Goal: Task Accomplishment & Management: Manage account settings

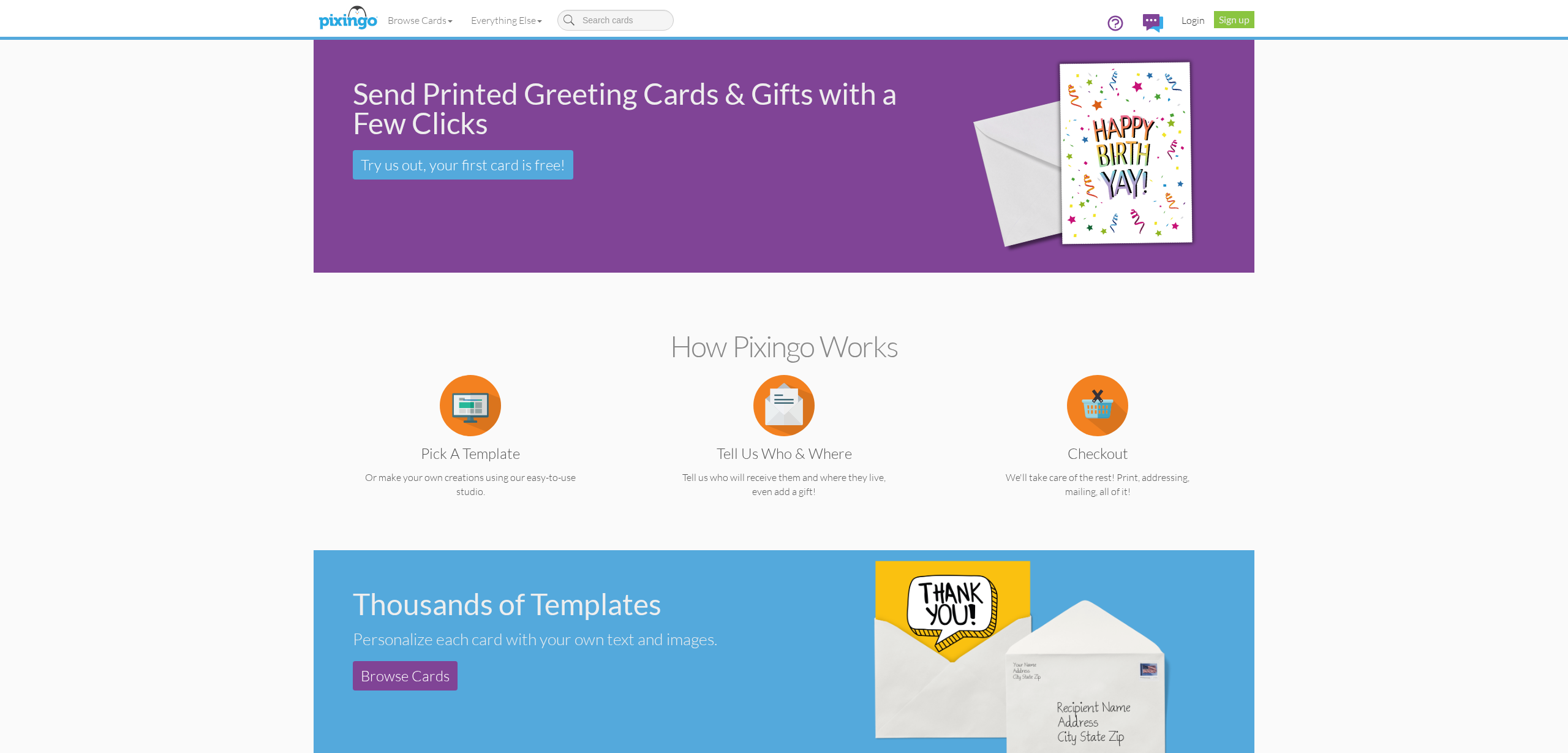
click at [1193, 22] on link "Login" at bounding box center [1193, 20] width 42 height 31
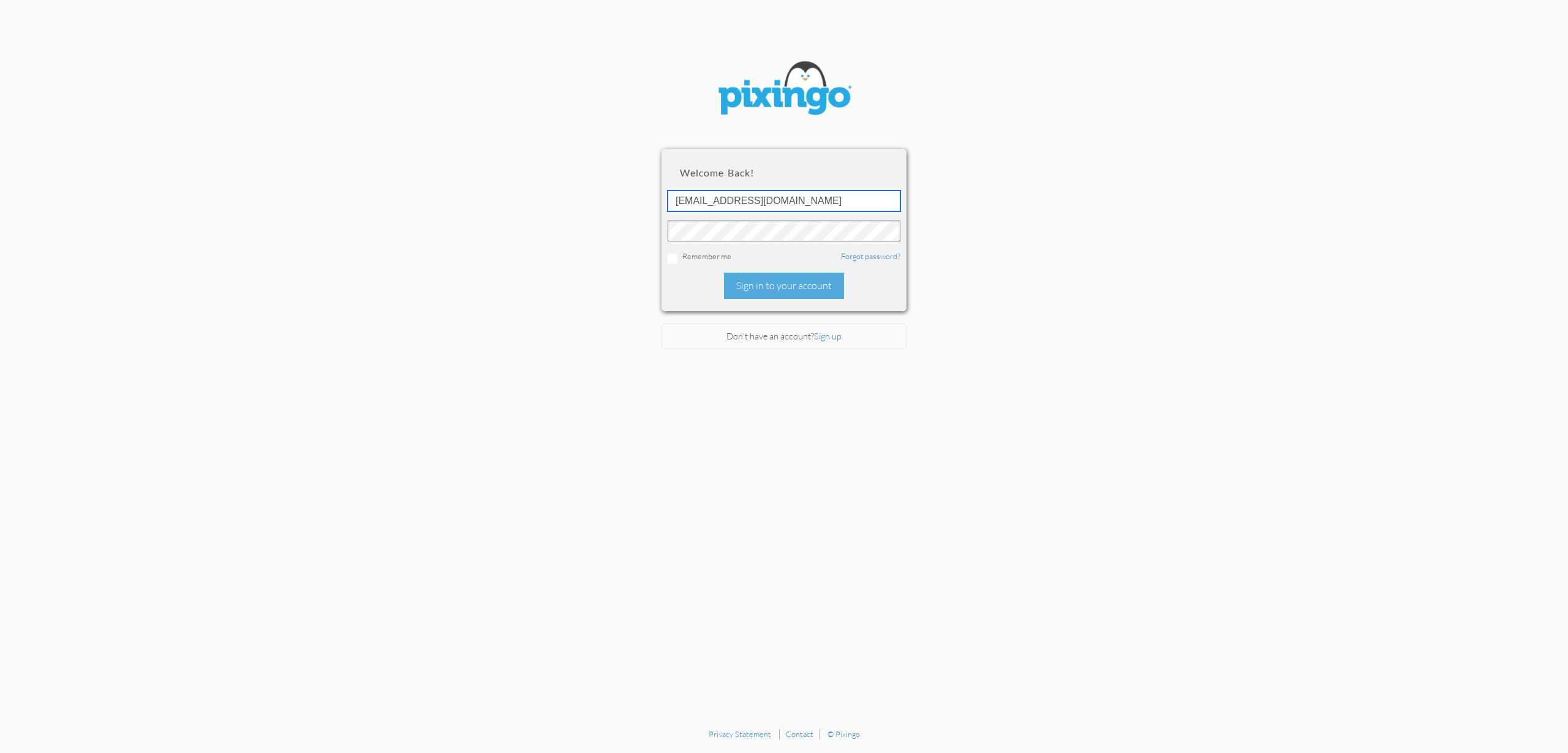
type input "accounting@reeut.com"
click at [761, 278] on div "Sign in to your account" at bounding box center [784, 286] width 120 height 26
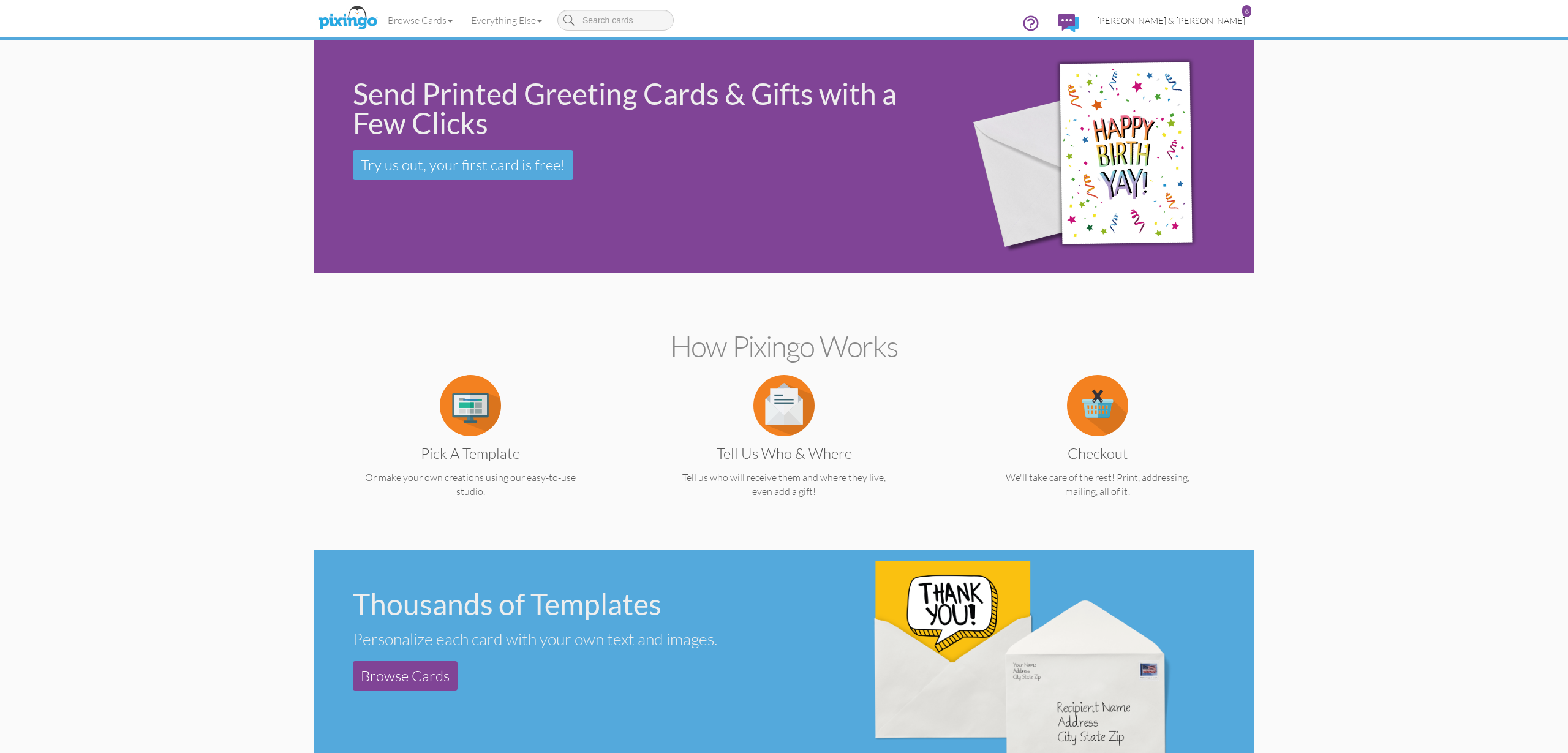
click at [1204, 24] on span "[PERSON_NAME] & [PERSON_NAME]" at bounding box center [1170, 20] width 148 height 11
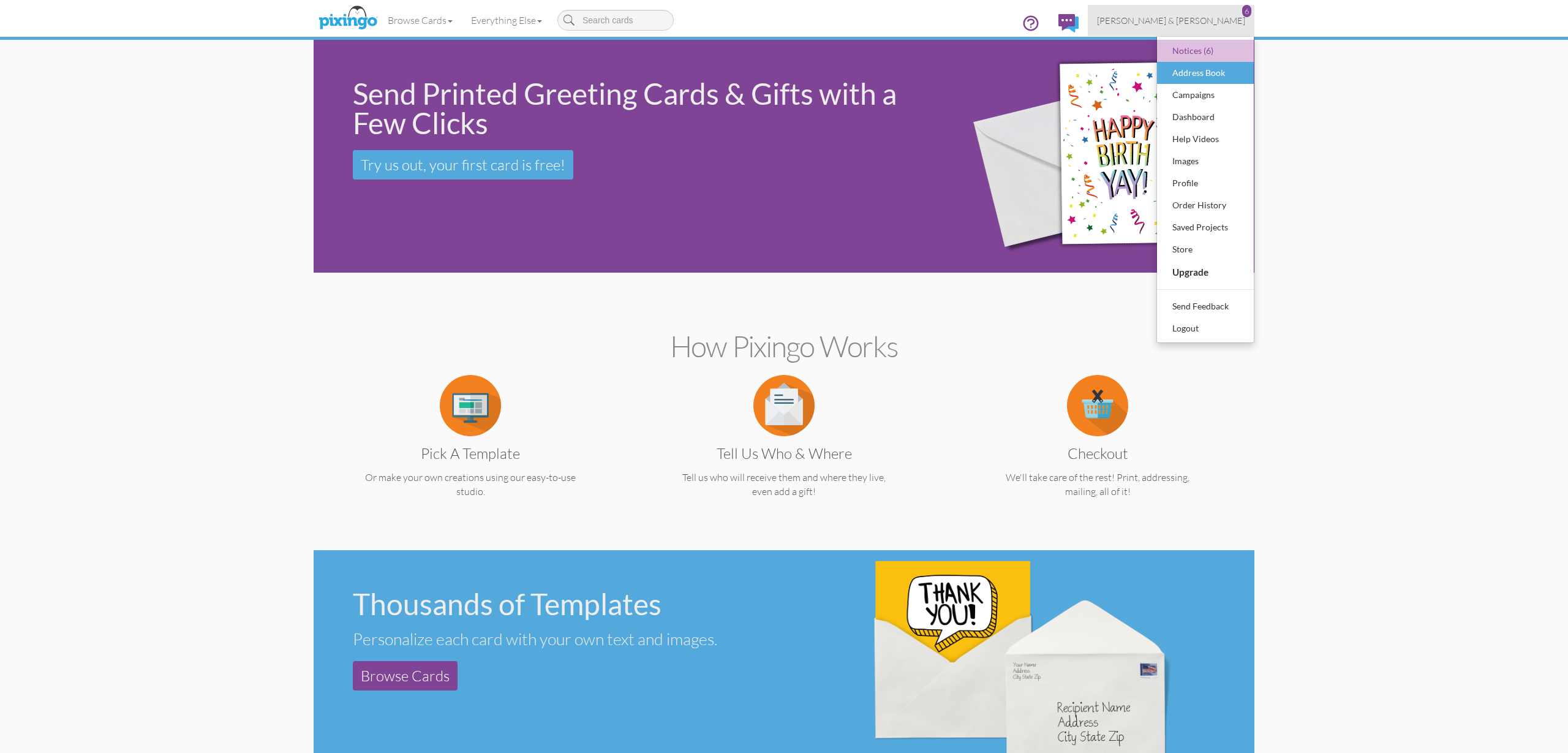
click at [1198, 73] on div "Address Book" at bounding box center [1205, 73] width 73 height 18
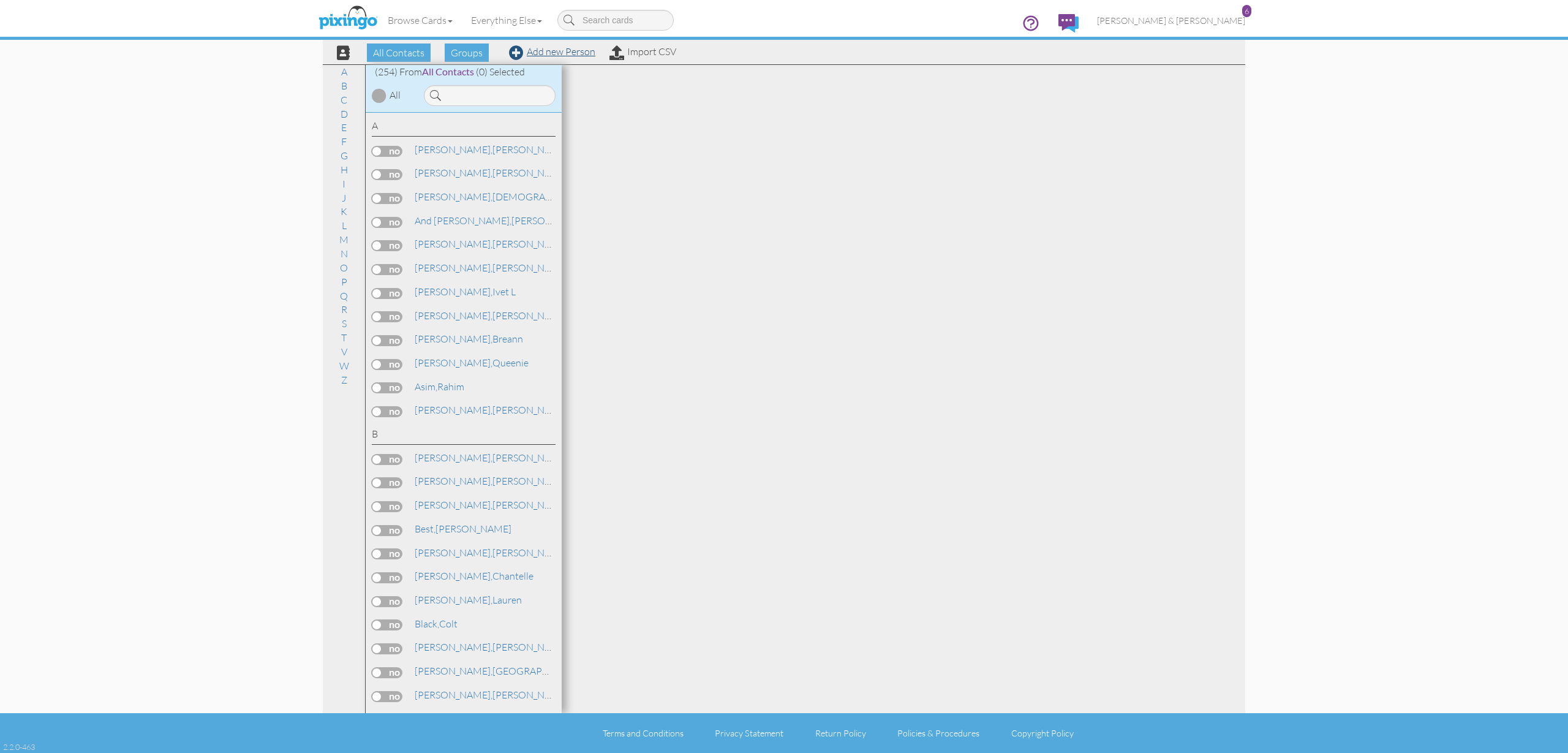
click at [563, 54] on link "Add new Person" at bounding box center [551, 51] width 86 height 13
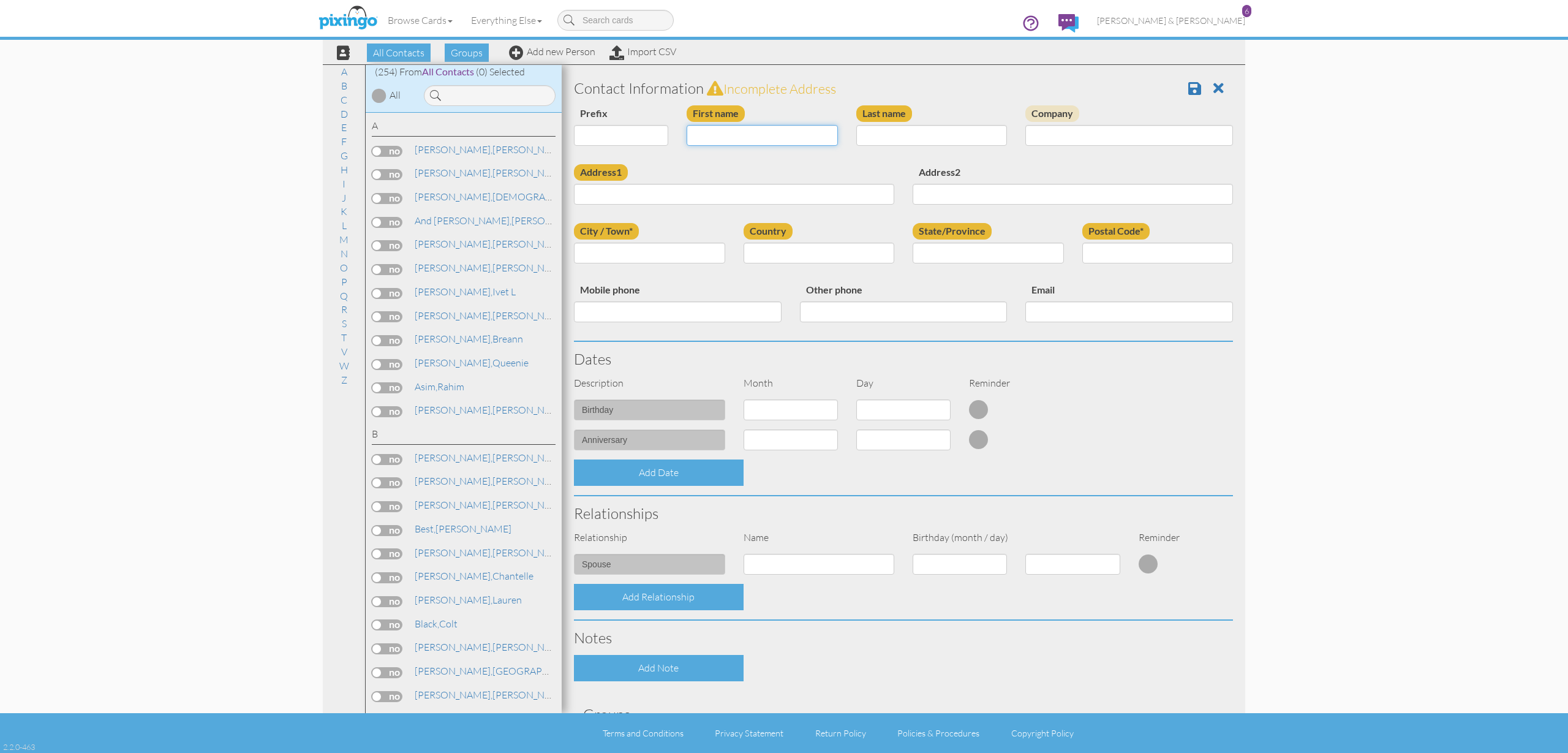
click at [723, 134] on input "First name" at bounding box center [762, 136] width 151 height 21
type input "[PERSON_NAME]"
type input "Clemens"
paste input "[STREET_ADDRESS]"
type input "[STREET_ADDRESS]"
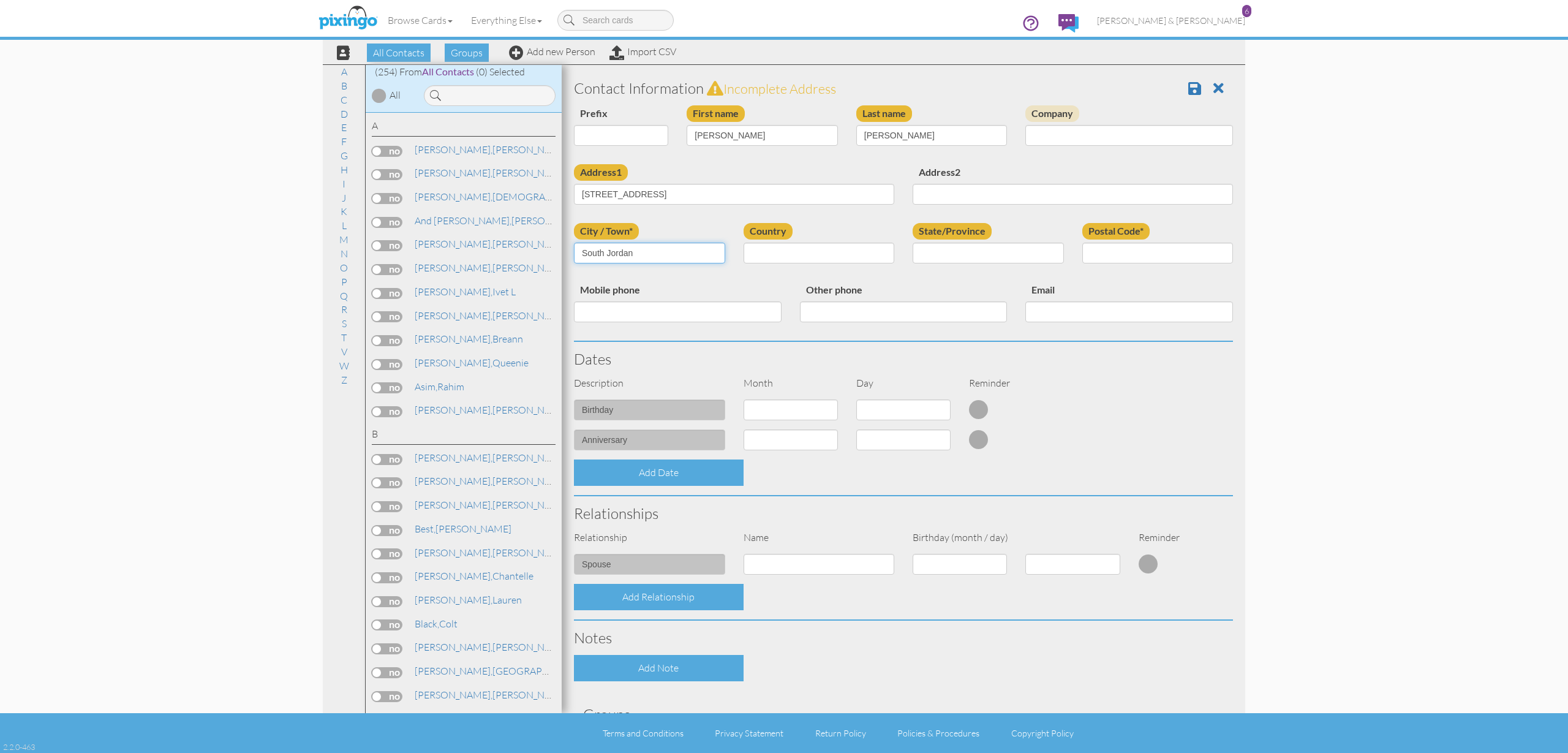
type input "South Jordan"
select select "object:1557"
select select "object:1856"
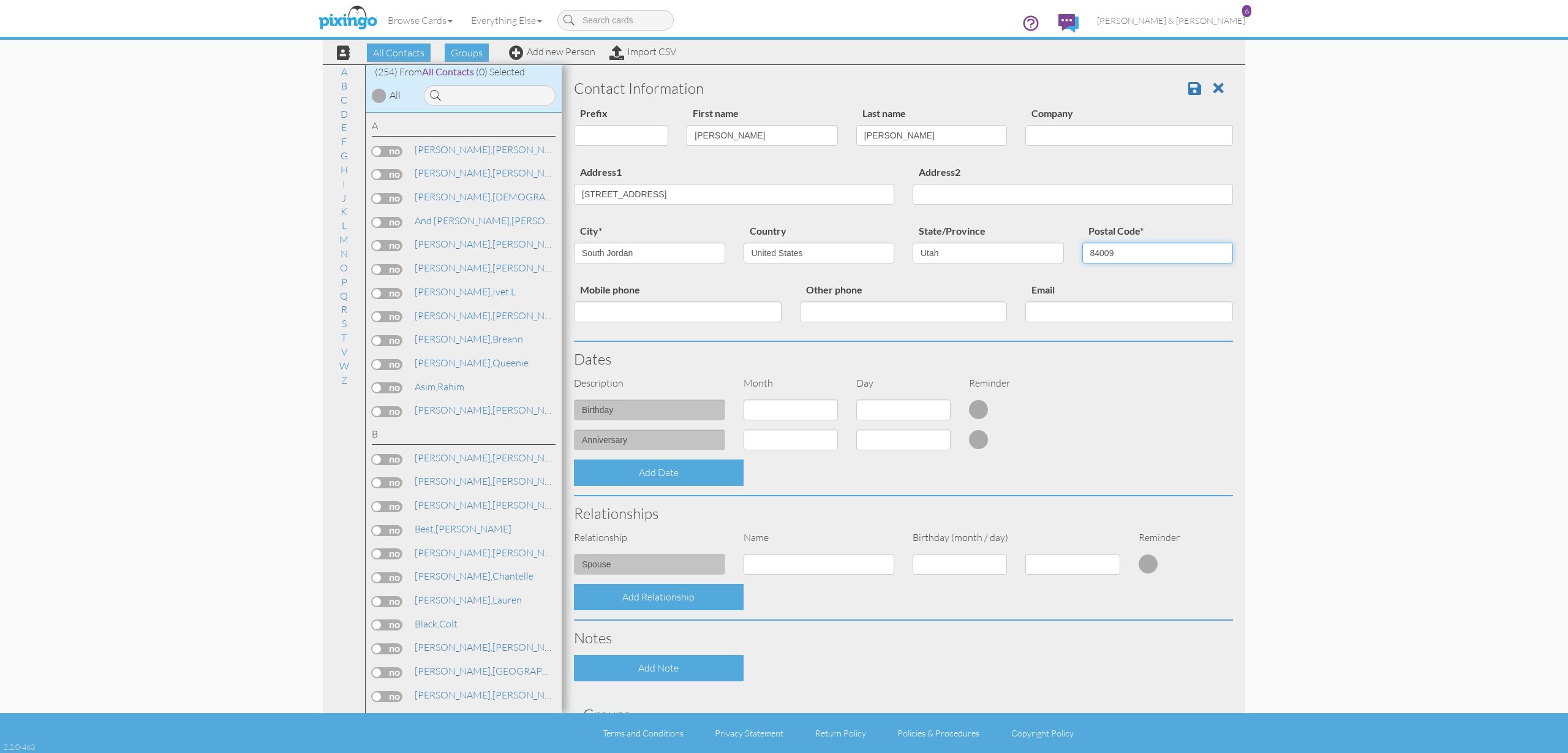
type input "84009"
paste input "[PHONE_NUMBER]"
type input "[PHONE_NUMBER]"
paste input "[EMAIL_ADDRESS][DOMAIN_NAME]"
type input "[EMAIL_ADDRESS][DOMAIN_NAME]"
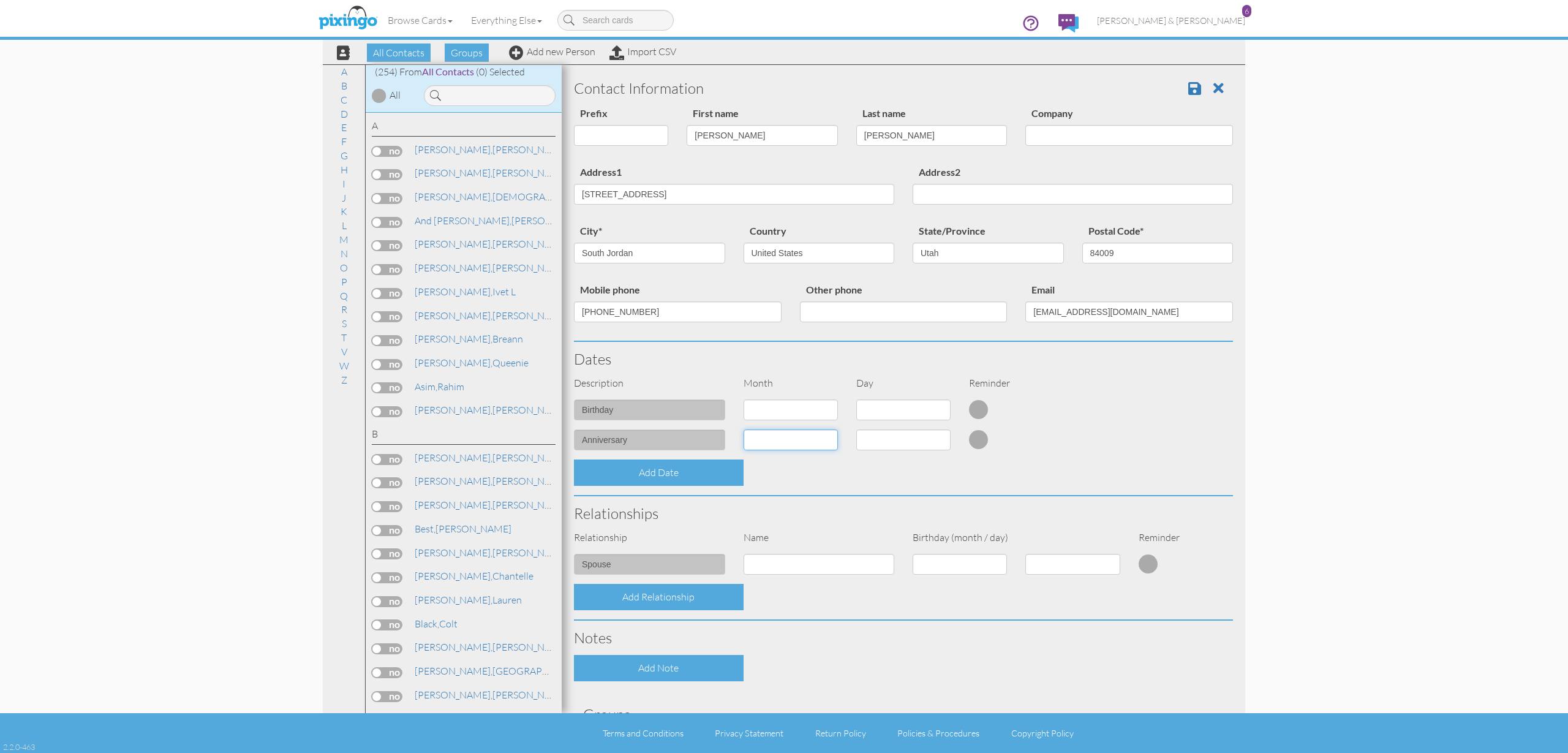
select select "object:1554"
click at [905, 423] on div at bounding box center [903, 414] width 113 height 30
select select "number:8"
click at [828, 622] on div "Notes" at bounding box center [903, 638] width 678 height 34
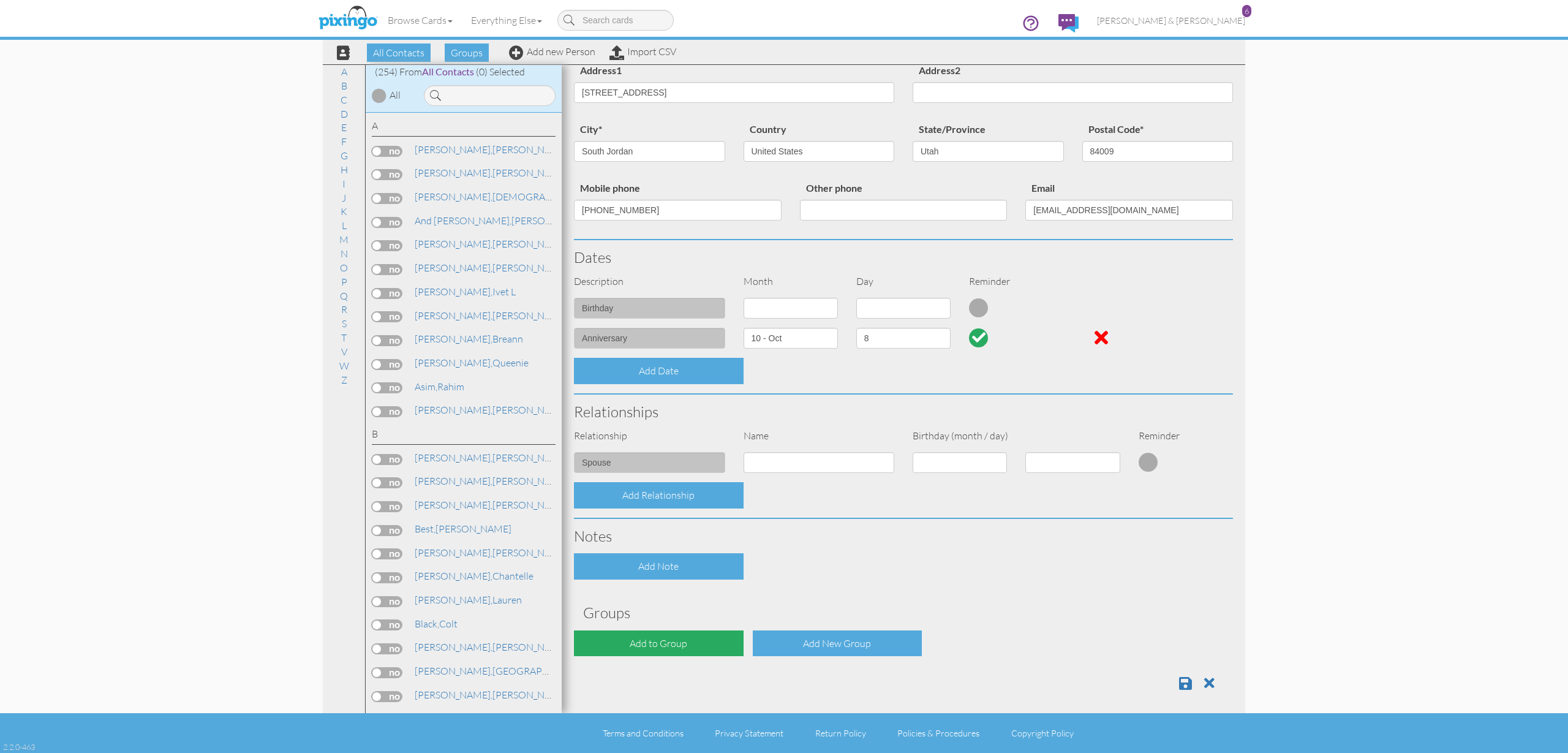
click at [681, 638] on div "Add to Group" at bounding box center [658, 644] width 169 height 26
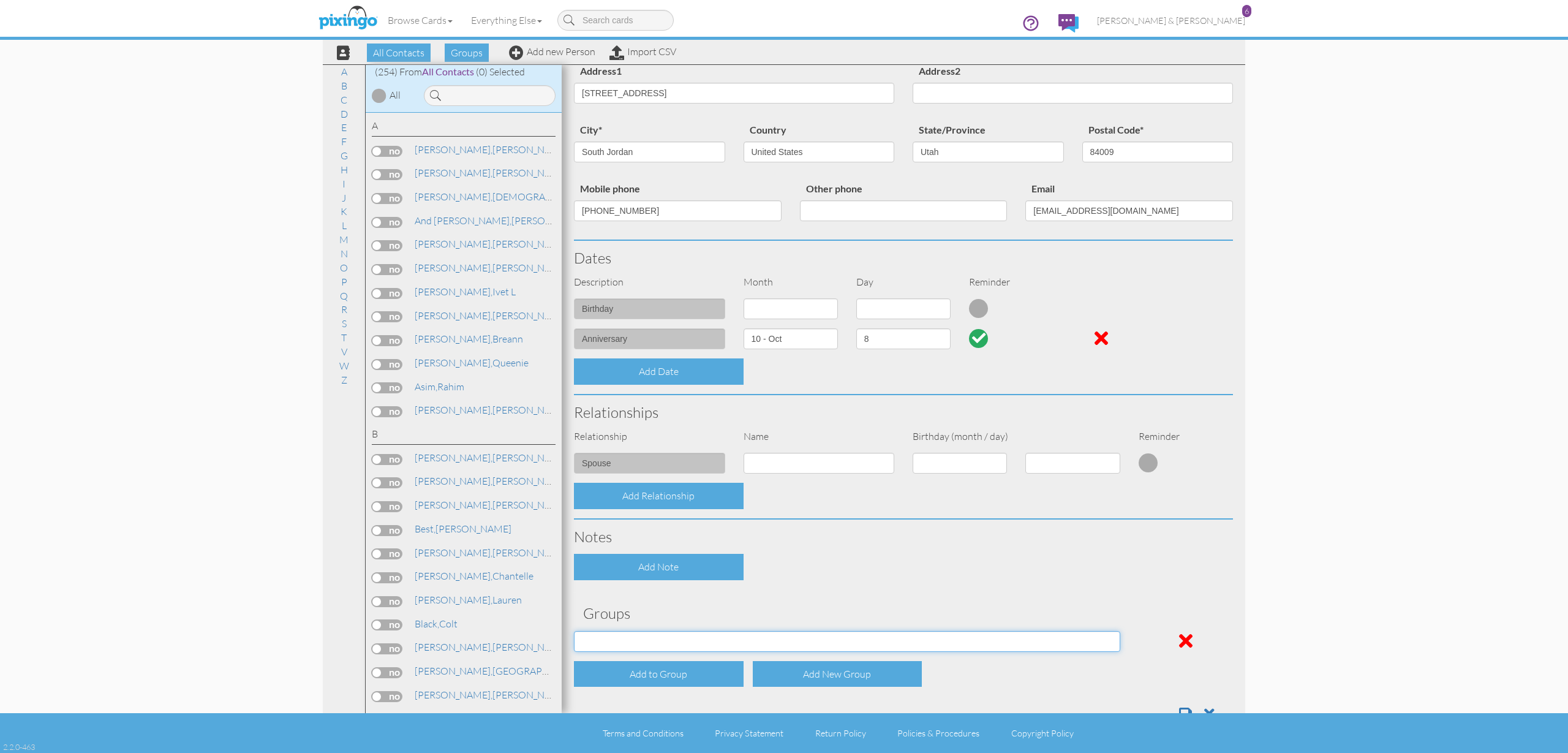
select select "object:1867"
click at [788, 587] on div "Contact Information Prefix Dr. Mr. Mrs. First name Kiely Last name Clemens Comp…" at bounding box center [903, 350] width 660 height 762
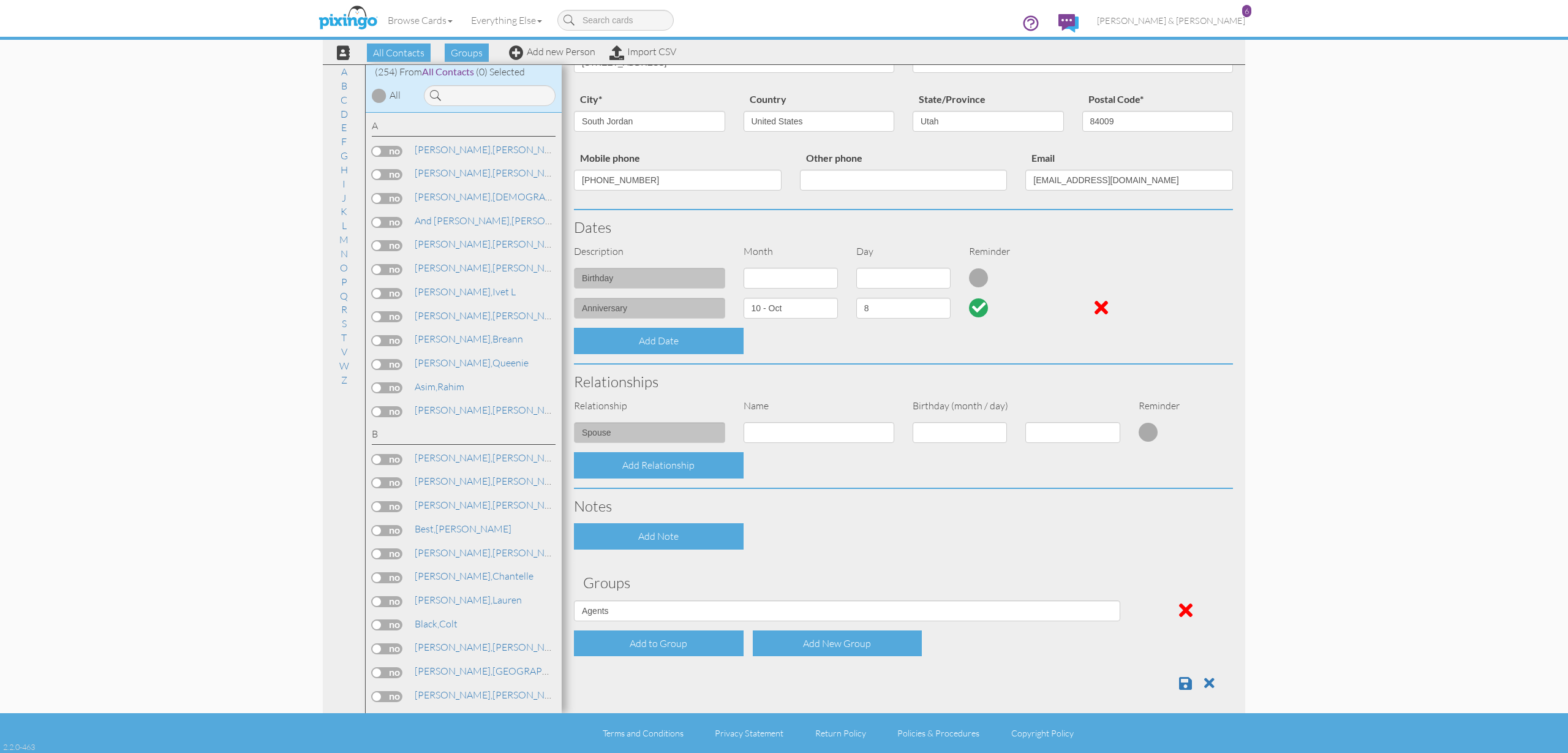
scroll to position [132, 0]
click at [1188, 678] on span at bounding box center [1185, 683] width 13 height 15
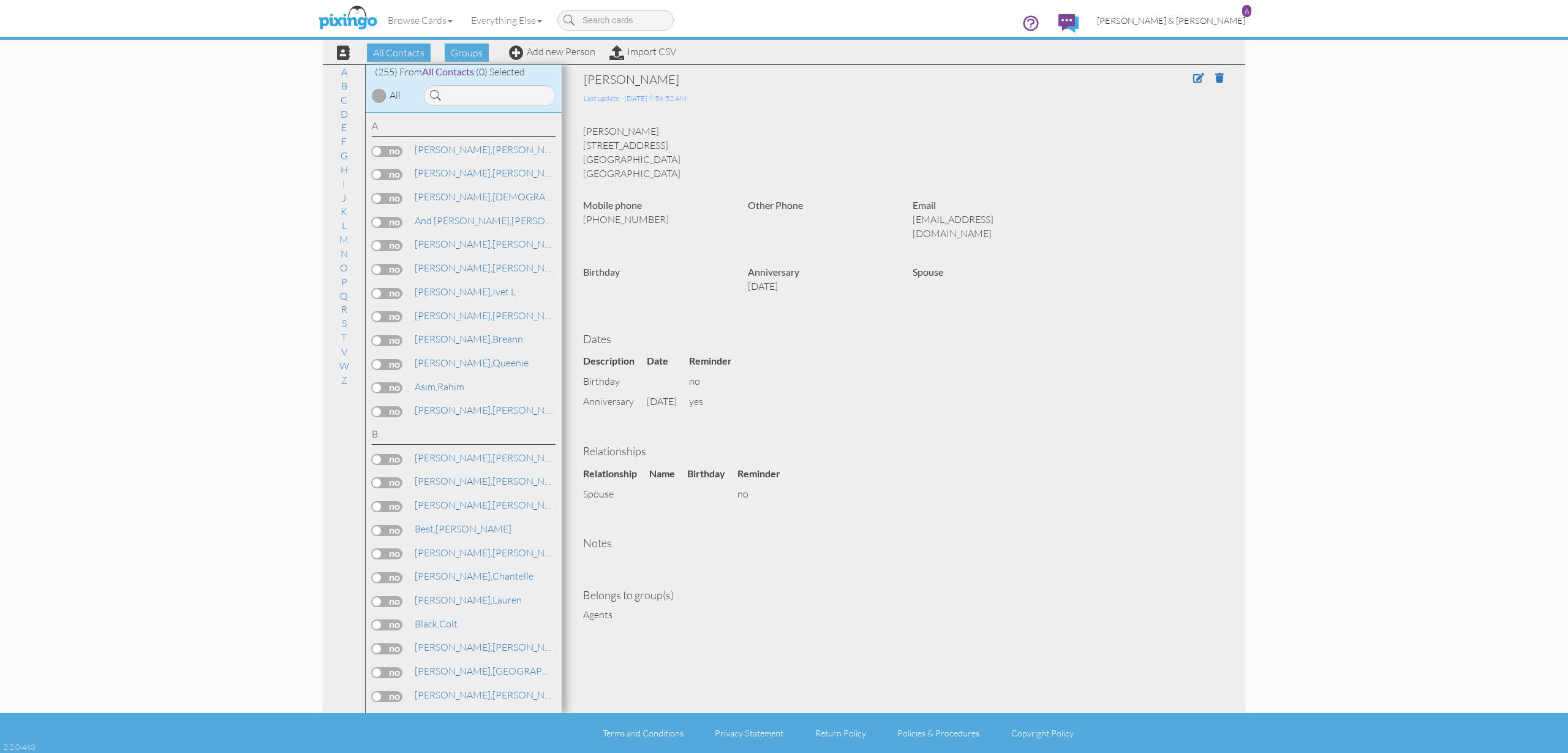
click at [1199, 21] on span "[PERSON_NAME] & [PERSON_NAME]" at bounding box center [1170, 20] width 148 height 11
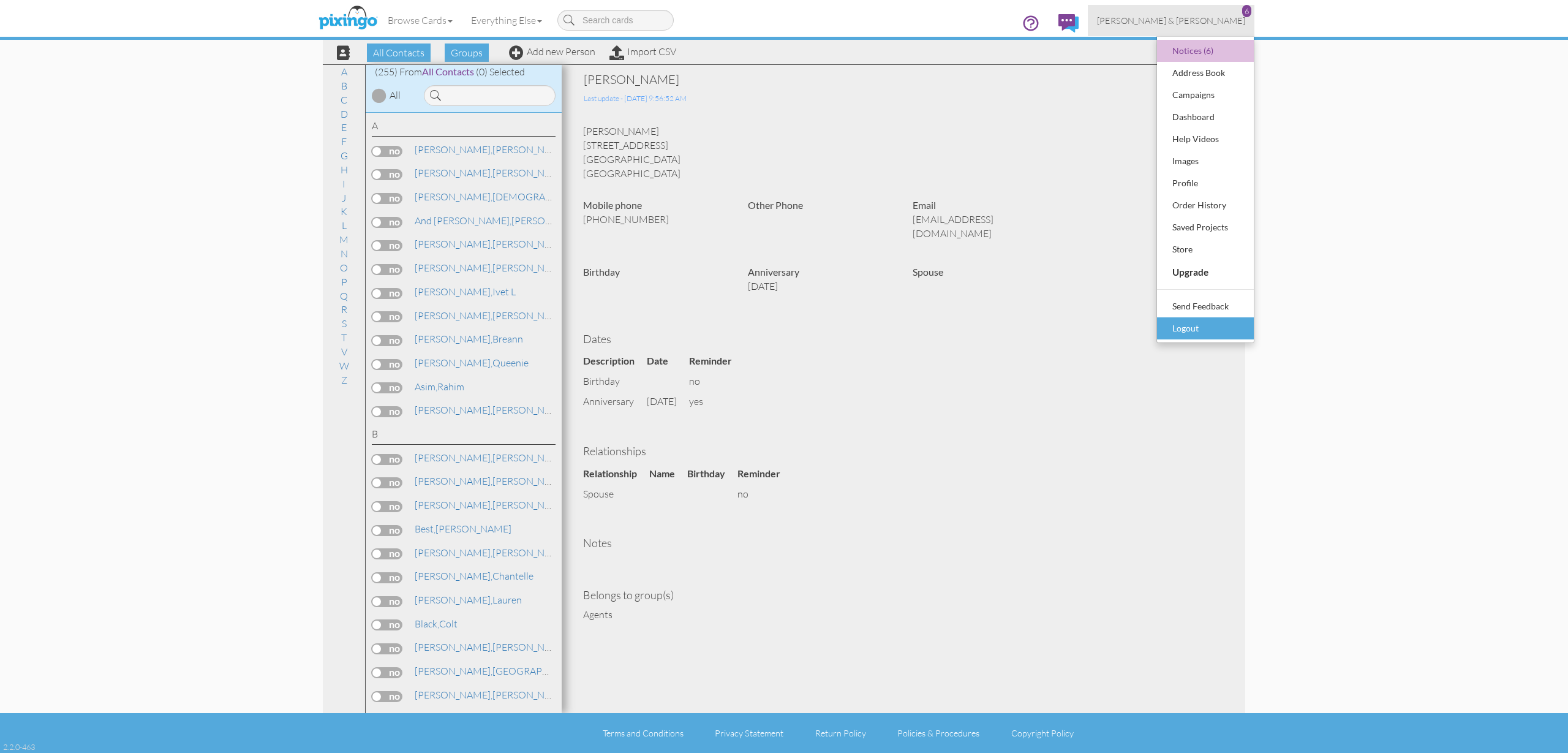
click at [1199, 326] on div "Logout" at bounding box center [1205, 328] width 73 height 18
